Goal: Find specific page/section: Find specific page/section

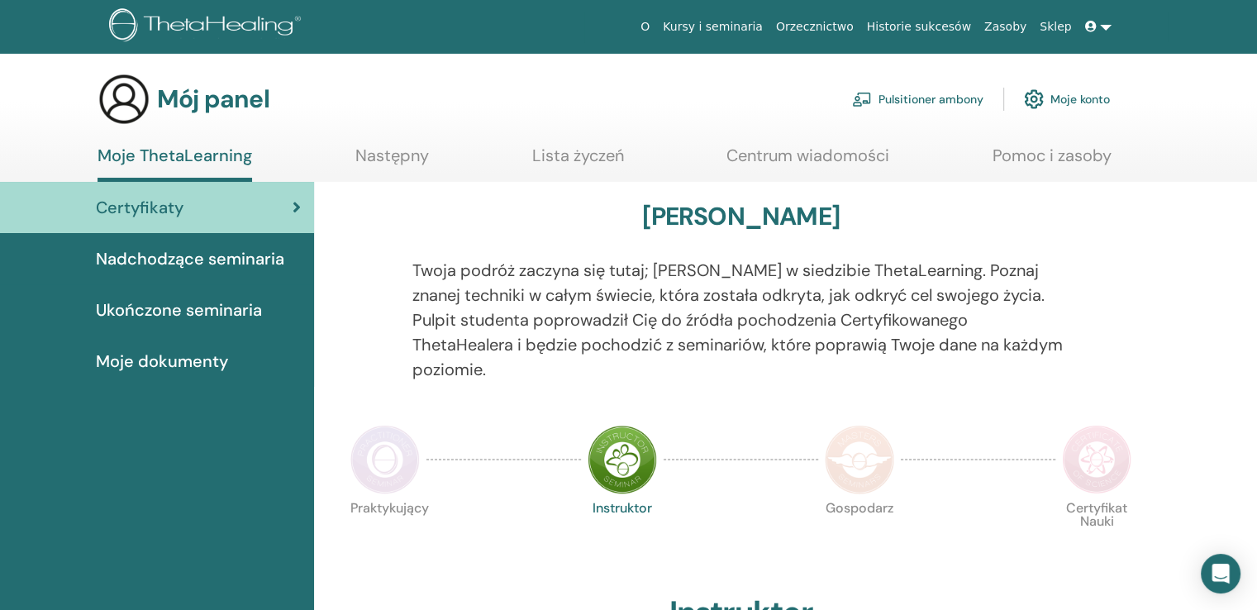
click at [231, 260] on font "Nadchodzące seminaria" at bounding box center [190, 258] width 188 height 21
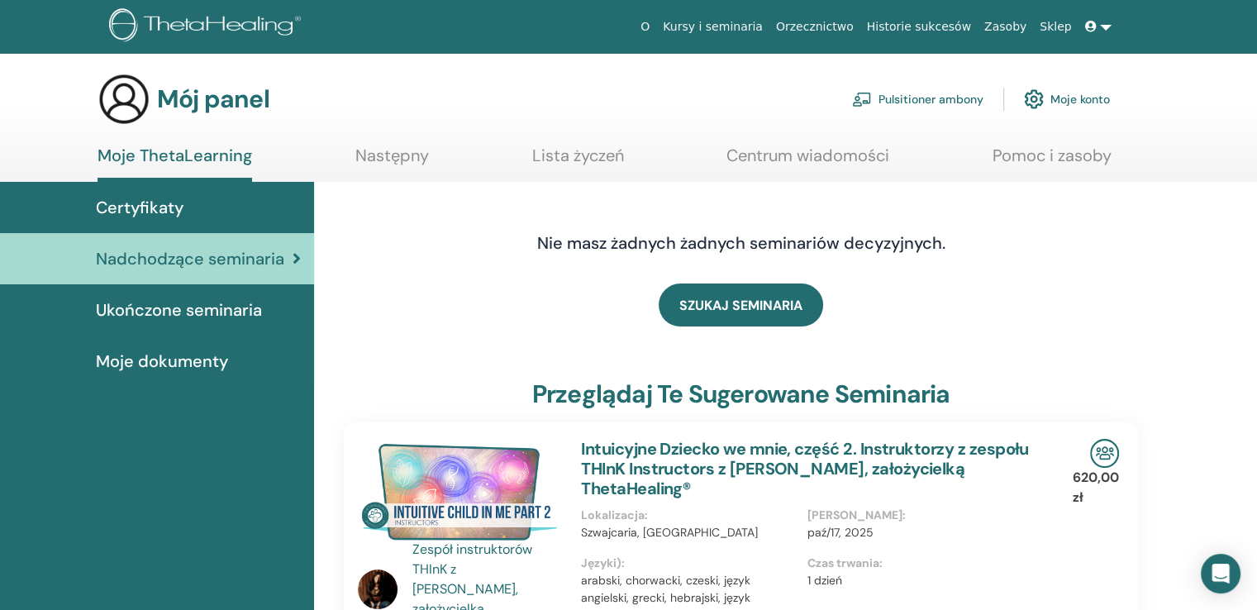
click at [1011, 24] on font "Zasoby" at bounding box center [1005, 26] width 42 height 13
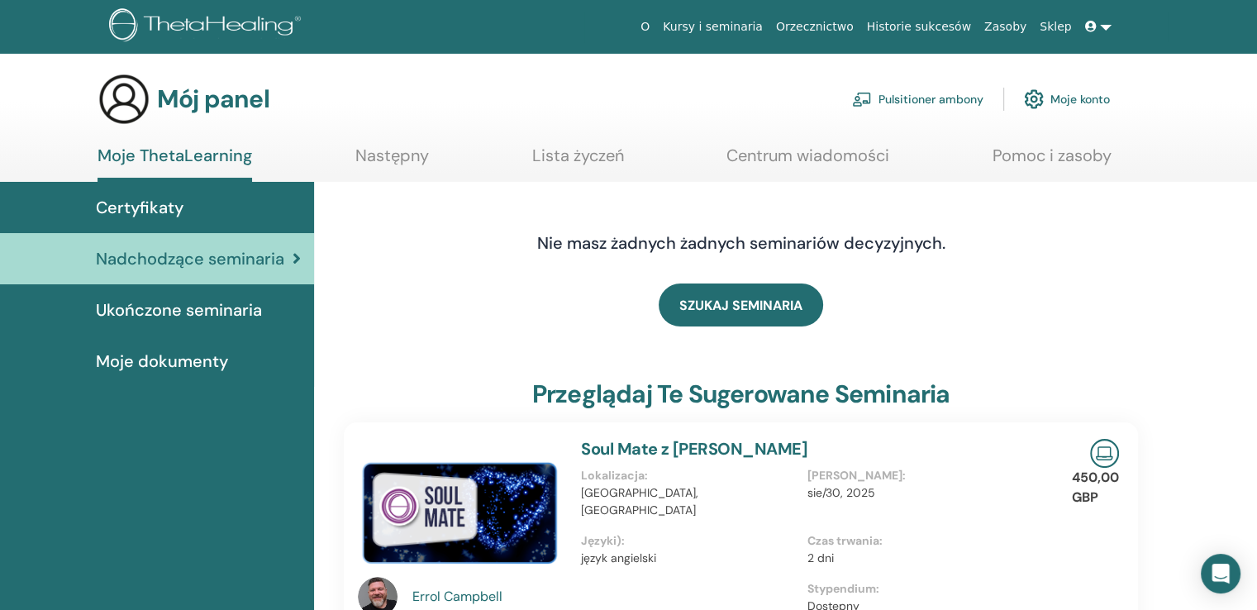
click at [1103, 25] on link at bounding box center [1099, 27] width 40 height 31
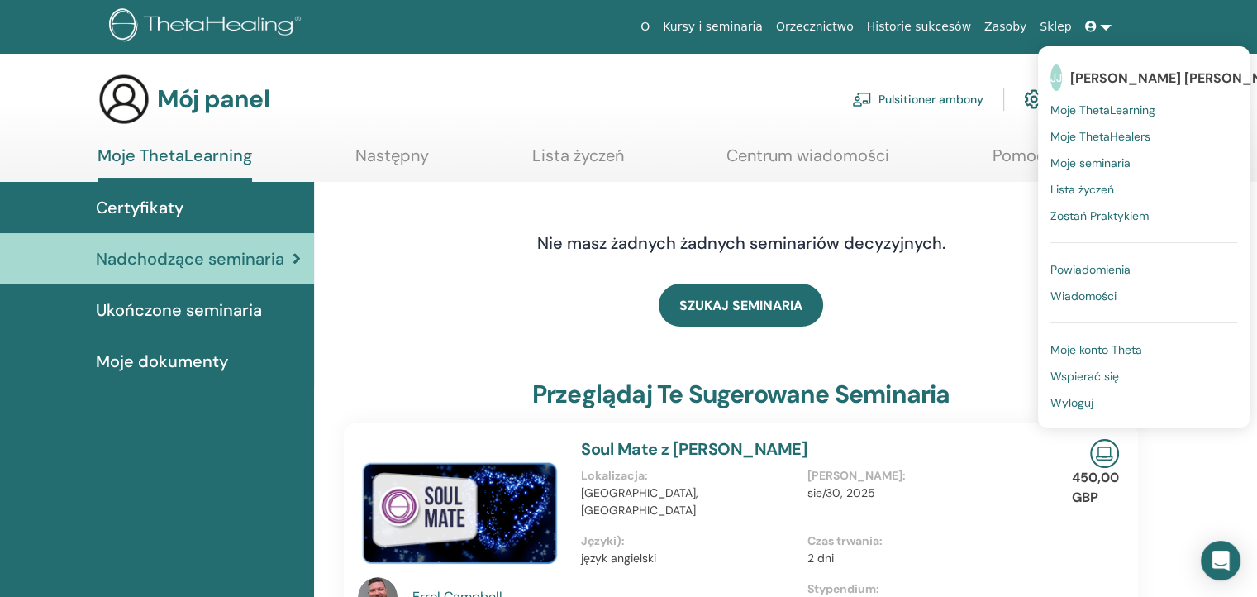
click at [1107, 187] on font "Lista życzeń" at bounding box center [1083, 189] width 64 height 15
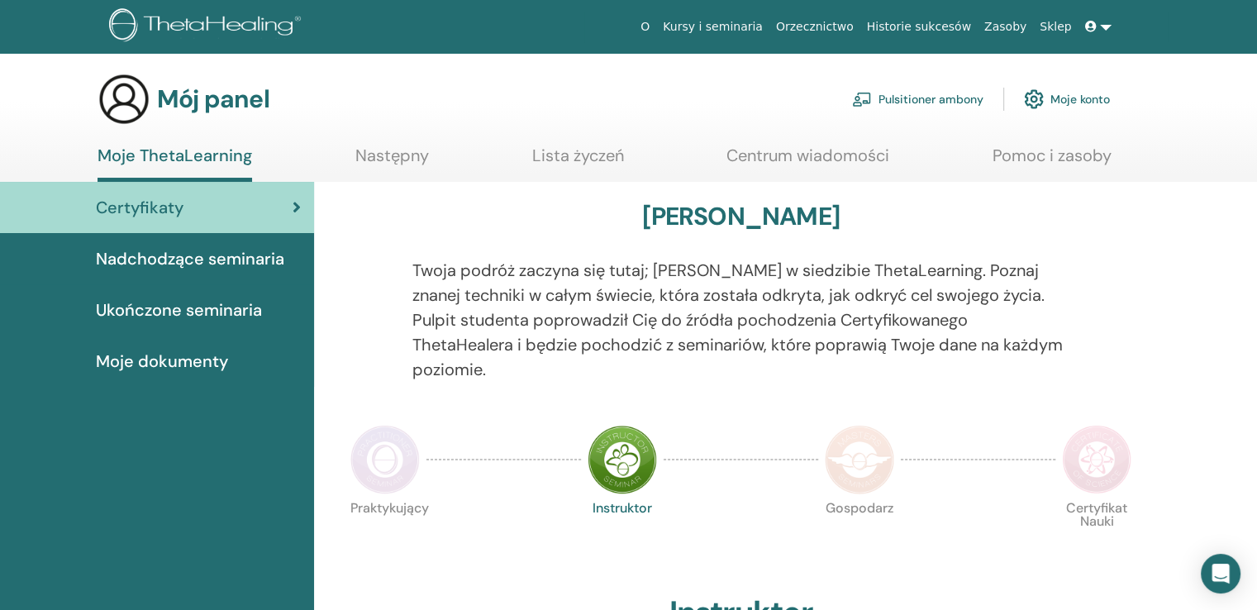
click at [205, 358] on font "Moje dokumenty" at bounding box center [162, 360] width 132 height 21
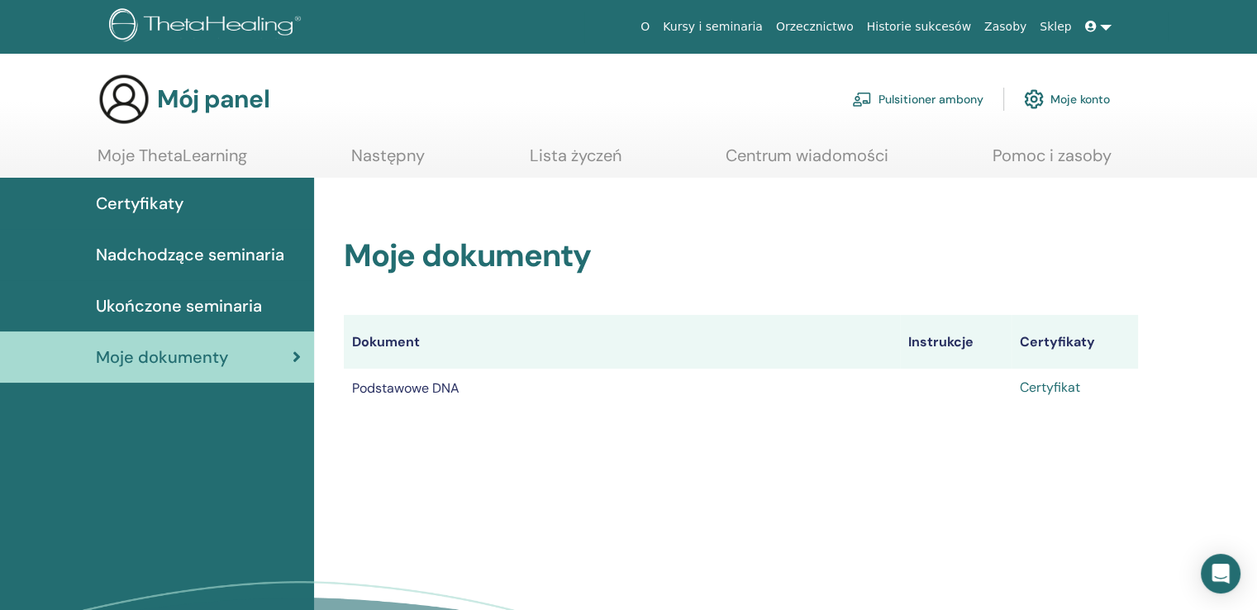
click at [1061, 393] on font "Certyfikat" at bounding box center [1050, 387] width 60 height 17
